Goal: Information Seeking & Learning: Learn about a topic

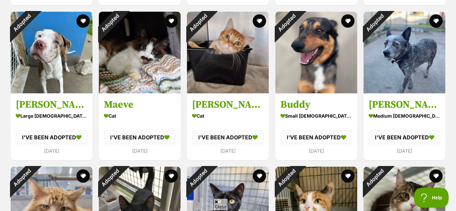
scroll to position [1282, 0]
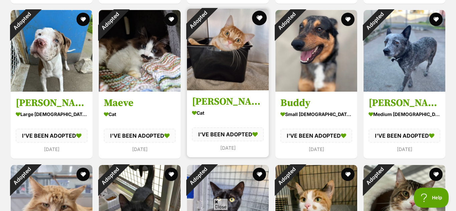
click at [257, 16] on button "favourite" at bounding box center [259, 18] width 15 height 15
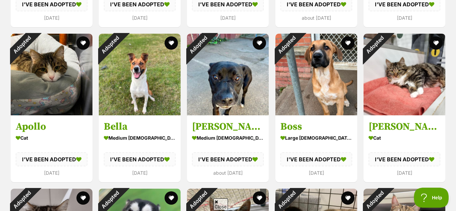
scroll to position [1876, 0]
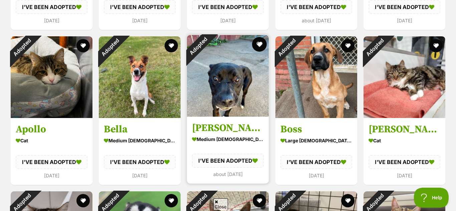
click at [256, 37] on button "favourite" at bounding box center [259, 44] width 15 height 15
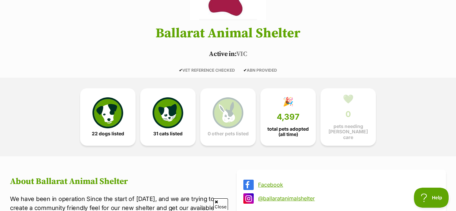
scroll to position [102, 0]
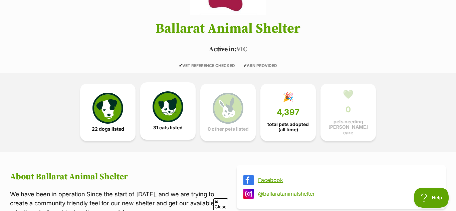
click at [174, 117] on img at bounding box center [168, 106] width 31 height 31
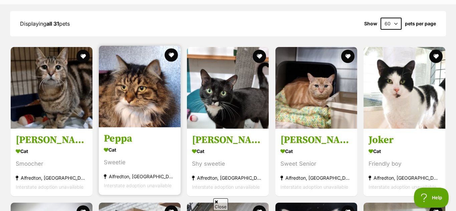
scroll to position [627, 0]
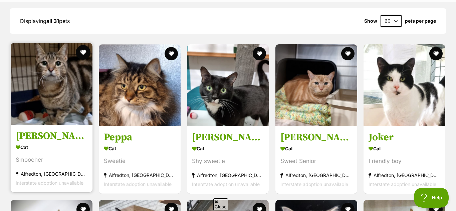
click at [82, 55] on button "favourite" at bounding box center [83, 52] width 15 height 15
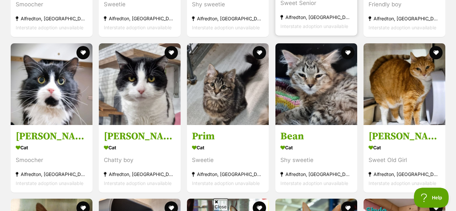
scroll to position [790, 0]
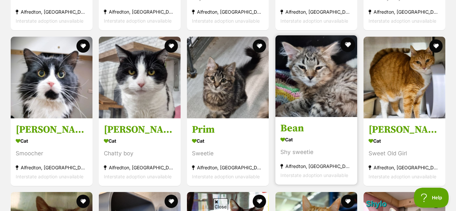
click at [350, 44] on button "favourite" at bounding box center [347, 44] width 15 height 15
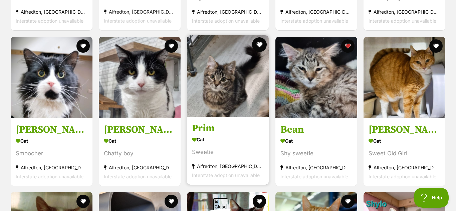
click at [261, 43] on button "favourite" at bounding box center [259, 44] width 15 height 15
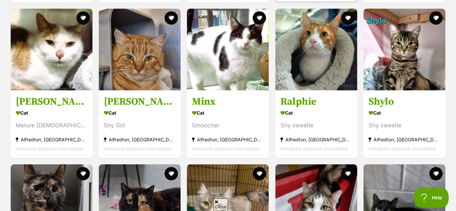
scroll to position [980, 0]
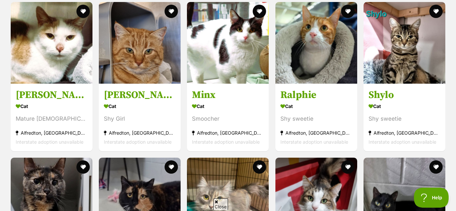
click at [282, 89] on h3 "Ralphie" at bounding box center [316, 95] width 72 height 13
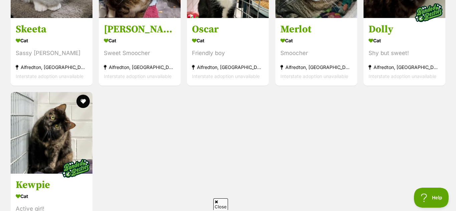
scroll to position [1521, 0]
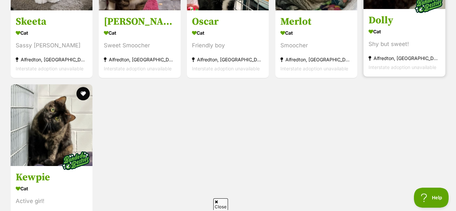
click at [417, 27] on div "Cat" at bounding box center [405, 32] width 72 height 10
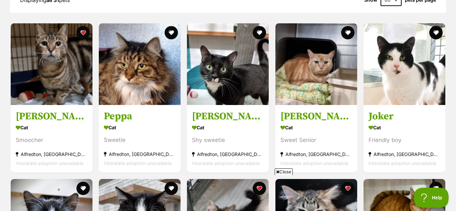
scroll to position [649, 0]
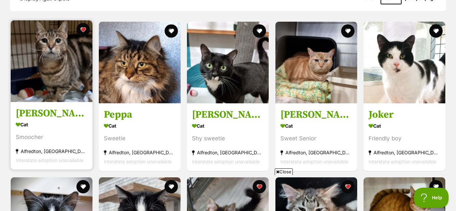
click at [51, 76] on img at bounding box center [52, 61] width 82 height 82
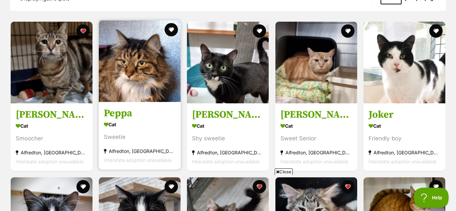
click at [140, 71] on img at bounding box center [140, 61] width 82 height 82
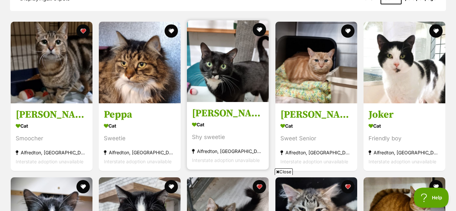
click at [230, 28] on img at bounding box center [228, 61] width 82 height 82
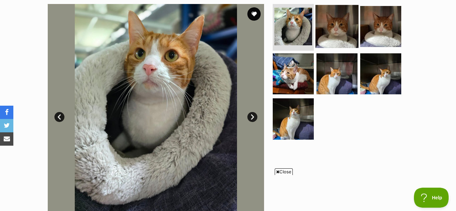
click at [336, 30] on img at bounding box center [336, 26] width 43 height 43
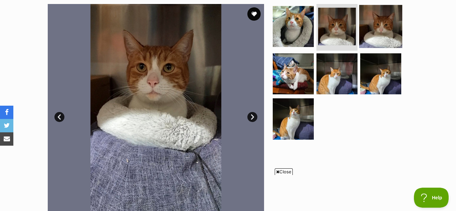
click at [364, 32] on img at bounding box center [380, 26] width 43 height 43
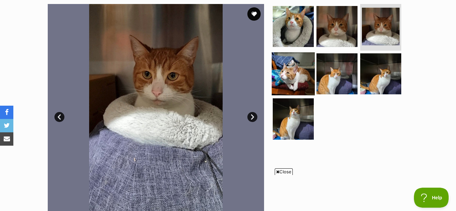
click at [297, 65] on img at bounding box center [293, 73] width 43 height 43
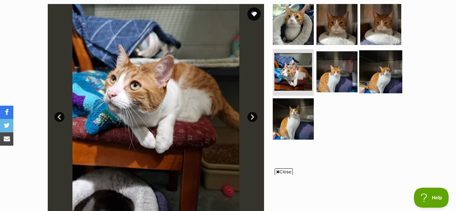
click at [367, 66] on img at bounding box center [380, 71] width 43 height 43
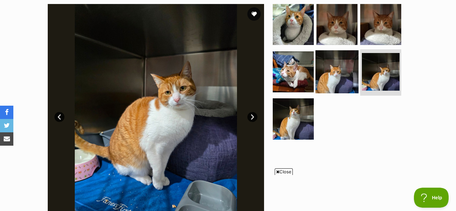
click at [333, 68] on img at bounding box center [336, 71] width 43 height 43
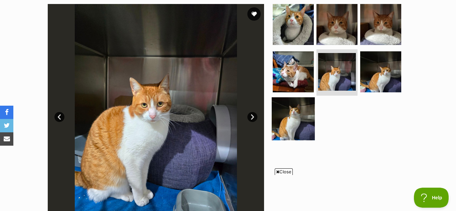
click at [297, 125] on img at bounding box center [293, 118] width 43 height 43
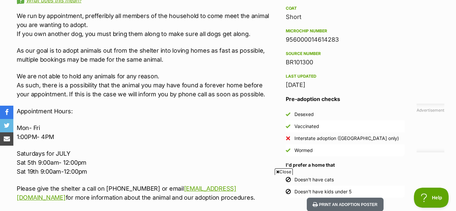
scroll to position [529, 0]
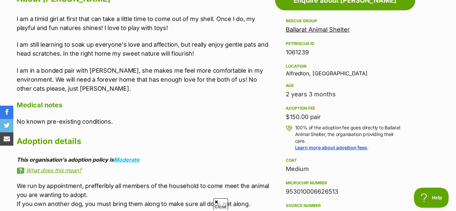
scroll to position [386, 0]
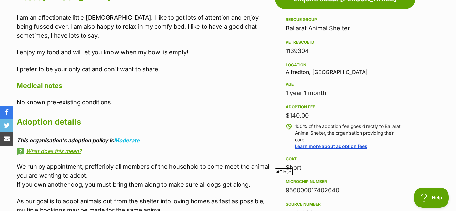
scroll to position [387, 0]
